Goal: Check status: Check status

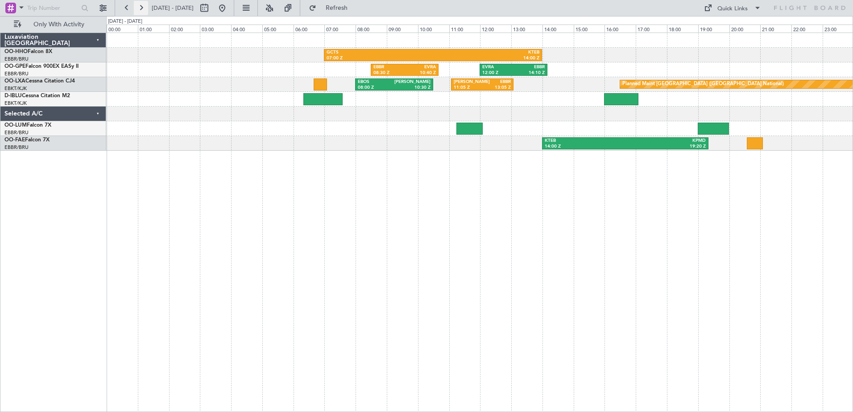
click at [143, 7] on button at bounding box center [141, 8] width 14 height 14
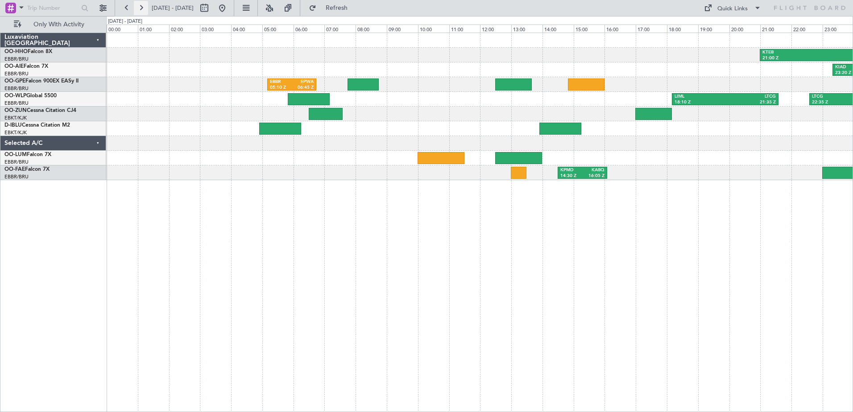
click at [141, 8] on button at bounding box center [141, 8] width 14 height 14
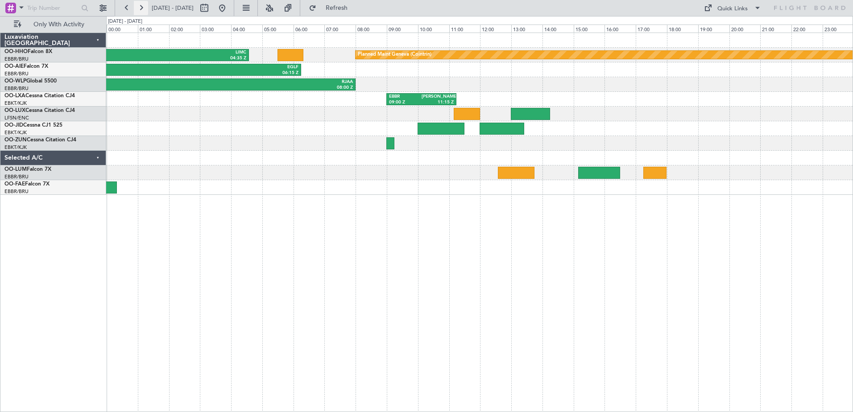
click at [142, 8] on button at bounding box center [141, 8] width 14 height 14
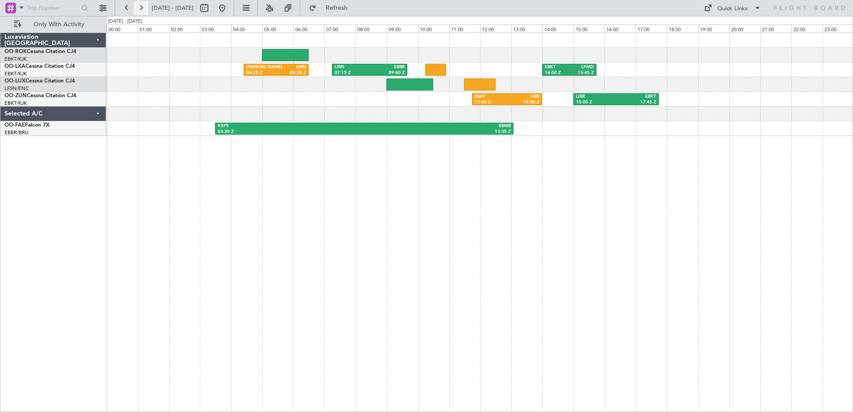
click at [141, 5] on button at bounding box center [141, 8] width 14 height 14
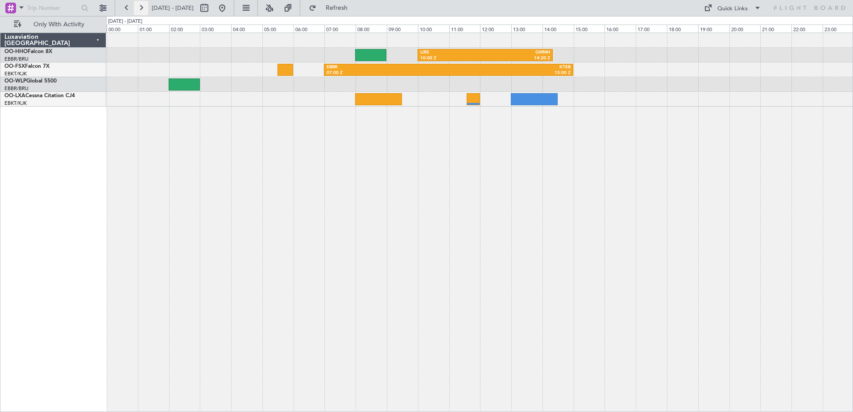
click at [142, 9] on button at bounding box center [141, 8] width 14 height 14
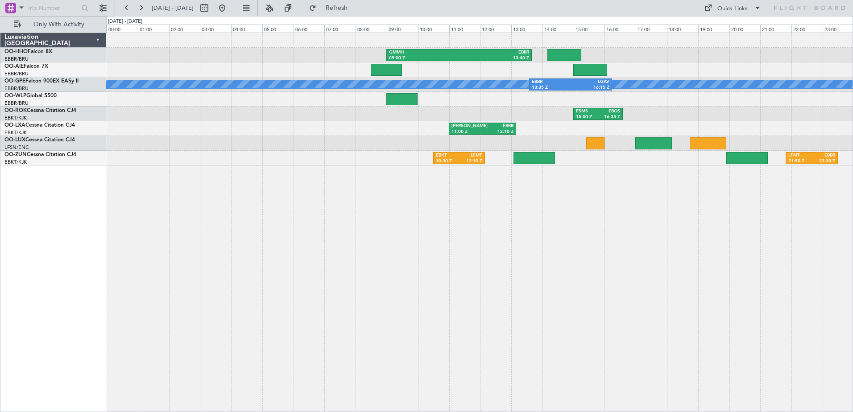
click at [814, 151] on div "EBKT 10:30 Z LFMT 12:10 Z LFMT 21:50 Z EBBR 23:30 Z" at bounding box center [479, 158] width 747 height 15
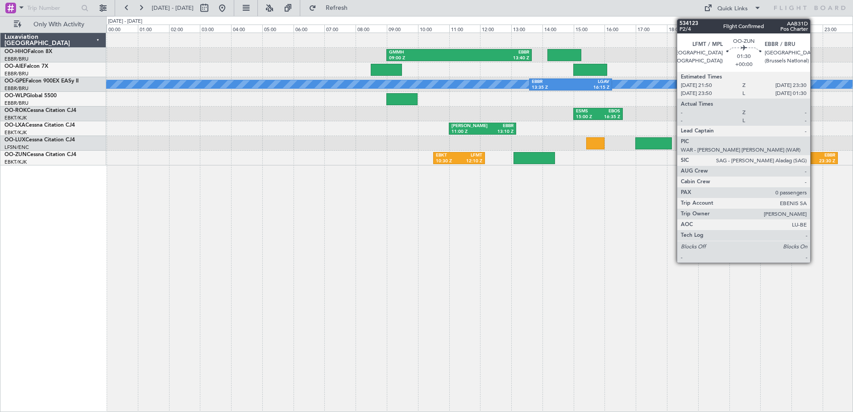
click at [815, 158] on div "23:30 Z" at bounding box center [823, 161] width 23 height 6
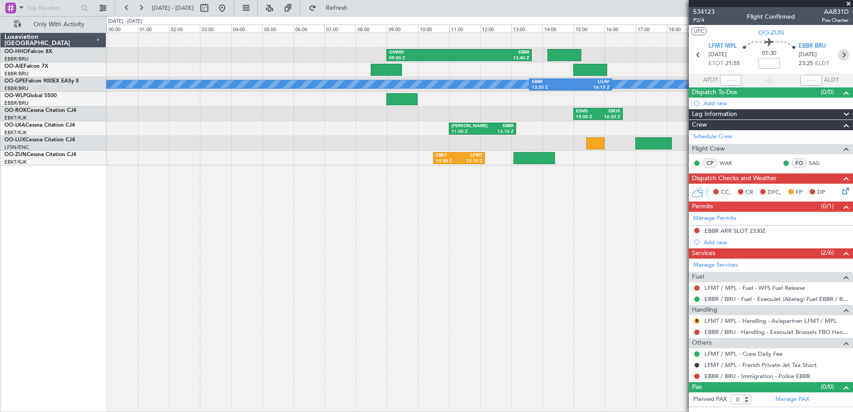
click at [844, 52] on icon at bounding box center [844, 55] width 12 height 12
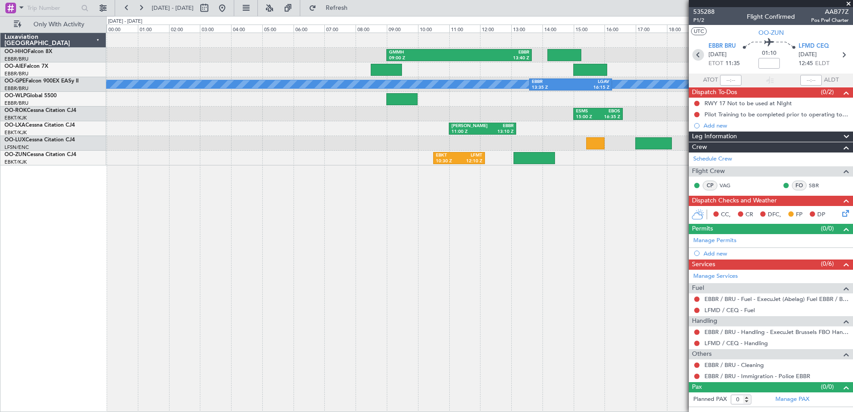
click at [696, 52] on icon at bounding box center [699, 55] width 12 height 12
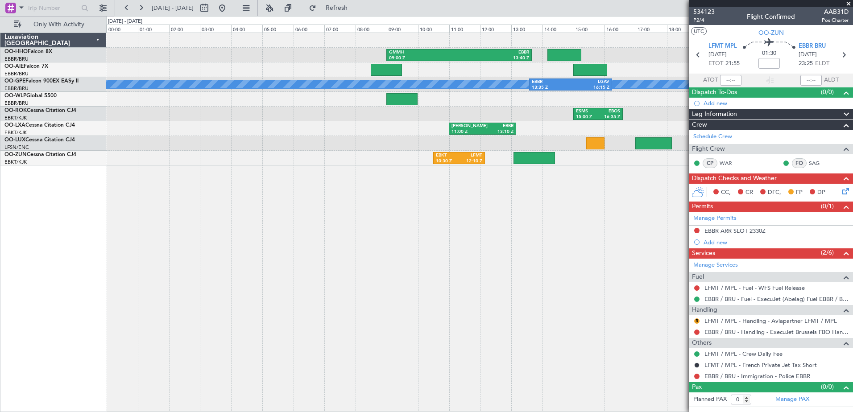
click at [847, 1] on span at bounding box center [848, 4] width 9 height 8
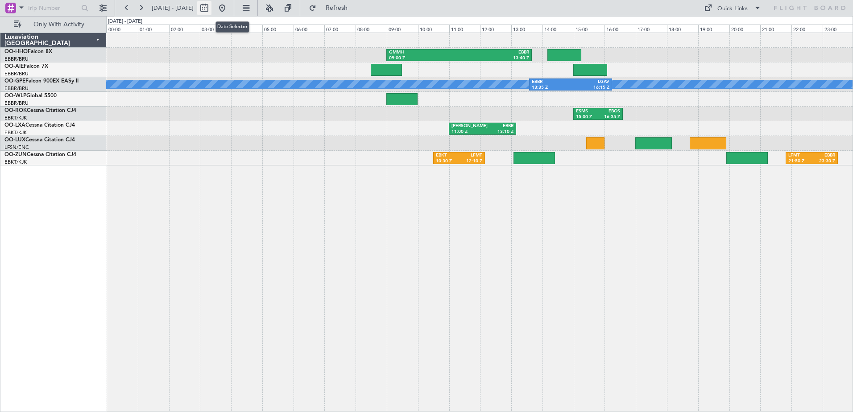
click at [212, 7] on button at bounding box center [204, 8] width 14 height 14
select select "9"
select select "2025"
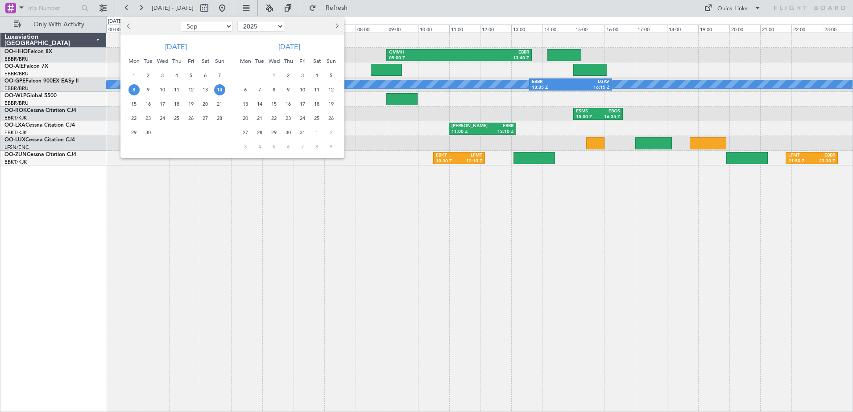
click at [133, 92] on span "8" at bounding box center [134, 89] width 11 height 11
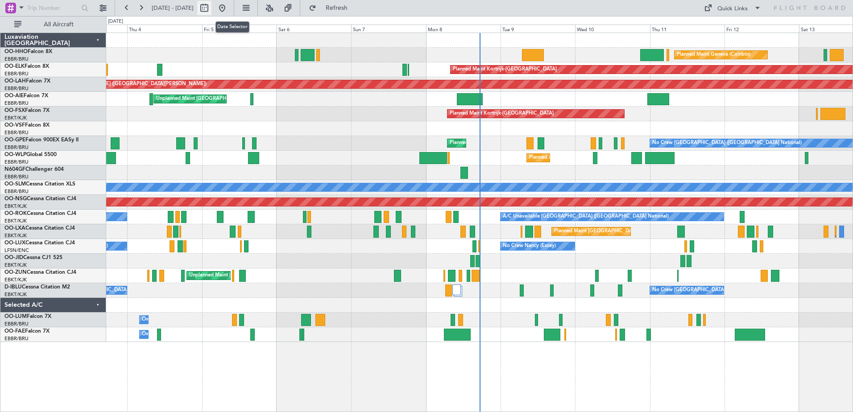
click at [212, 4] on button at bounding box center [204, 8] width 14 height 14
select select "9"
select select "2025"
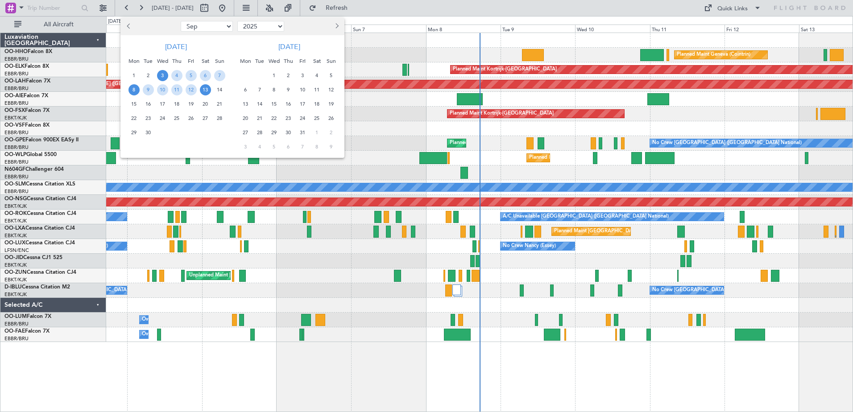
click at [133, 90] on span "8" at bounding box center [134, 89] width 11 height 11
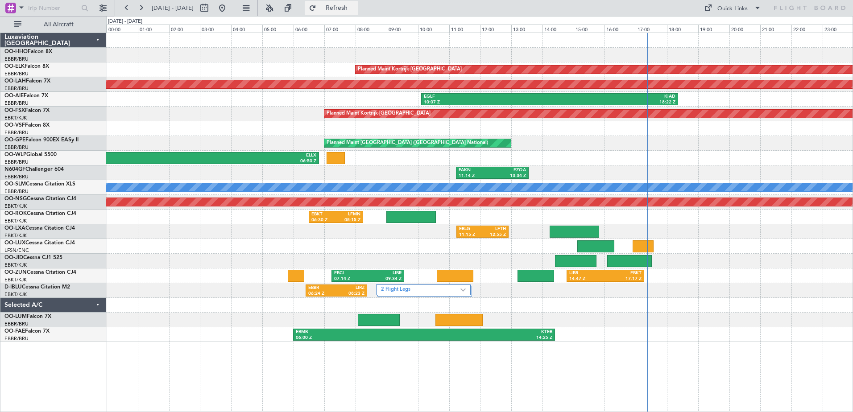
click at [342, 4] on button "Refresh" at bounding box center [332, 8] width 54 height 14
click at [66, 24] on span "All Aircraft" at bounding box center [58, 24] width 71 height 6
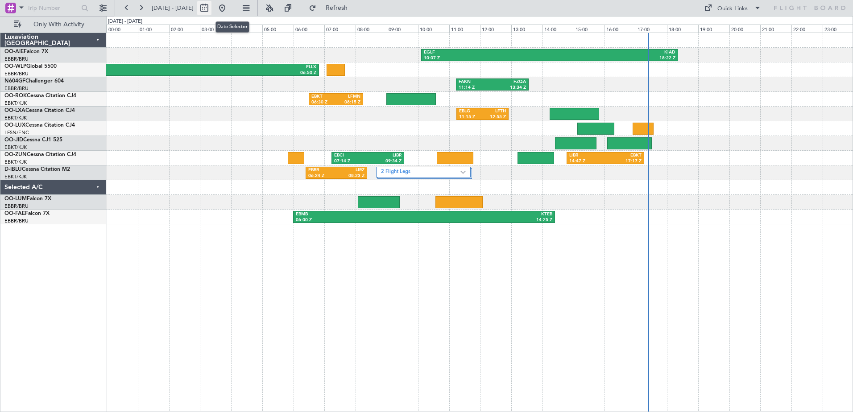
click at [212, 10] on button at bounding box center [204, 8] width 14 height 14
select select "9"
select select "2025"
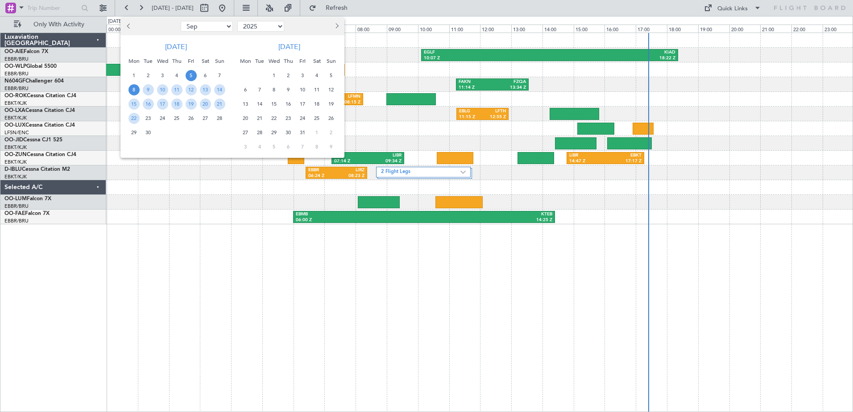
click at [191, 75] on span "5" at bounding box center [191, 75] width 11 height 11
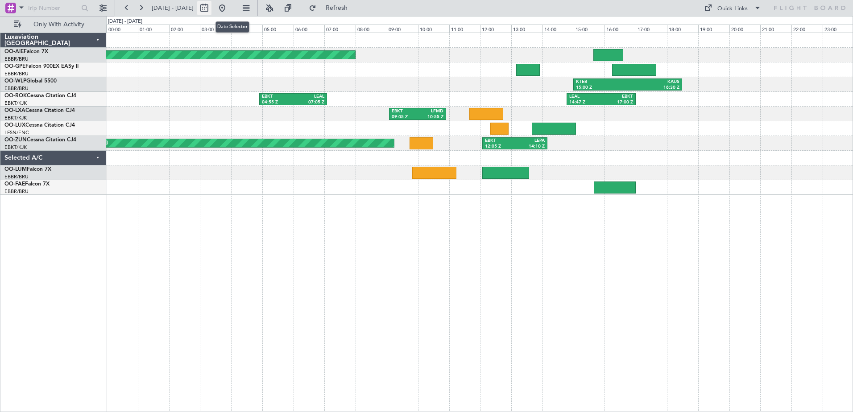
click at [212, 7] on button at bounding box center [204, 8] width 14 height 14
select select "9"
select select "2025"
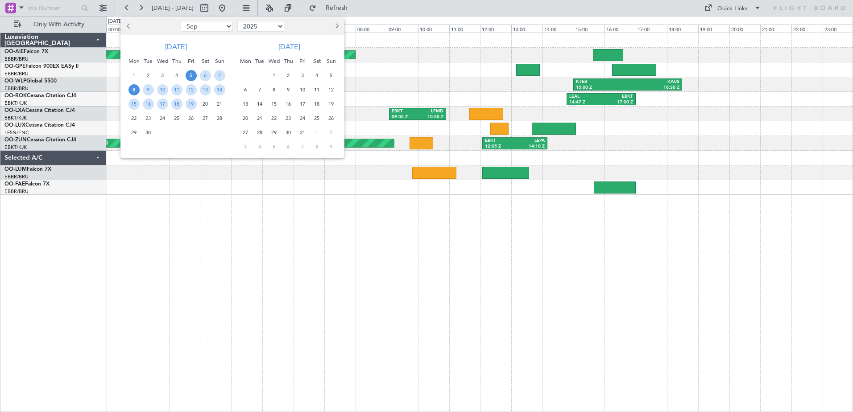
click at [134, 89] on span "8" at bounding box center [134, 89] width 11 height 11
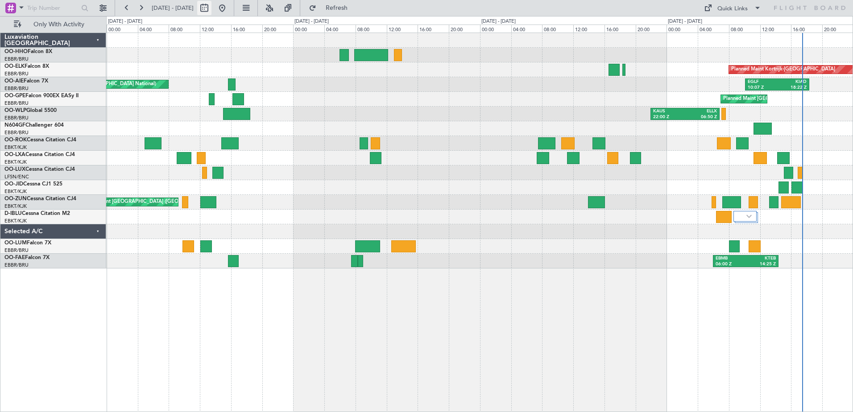
click at [212, 6] on button at bounding box center [204, 8] width 14 height 14
select select "9"
select select "2025"
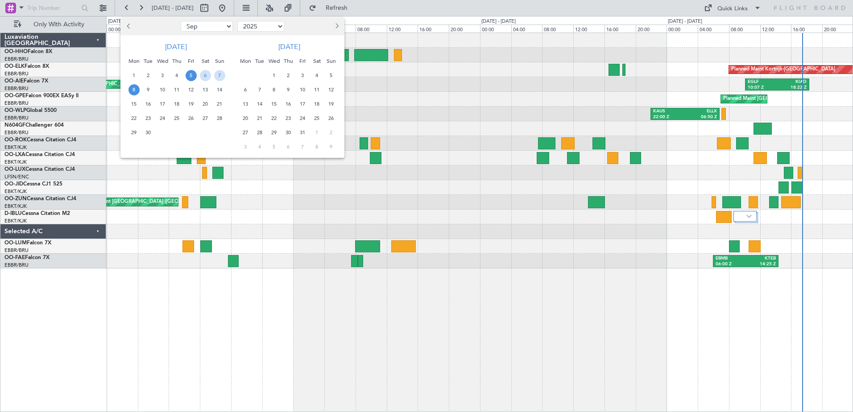
click at [133, 89] on span "8" at bounding box center [134, 89] width 11 height 11
